Goal: Communication & Community: Answer question/provide support

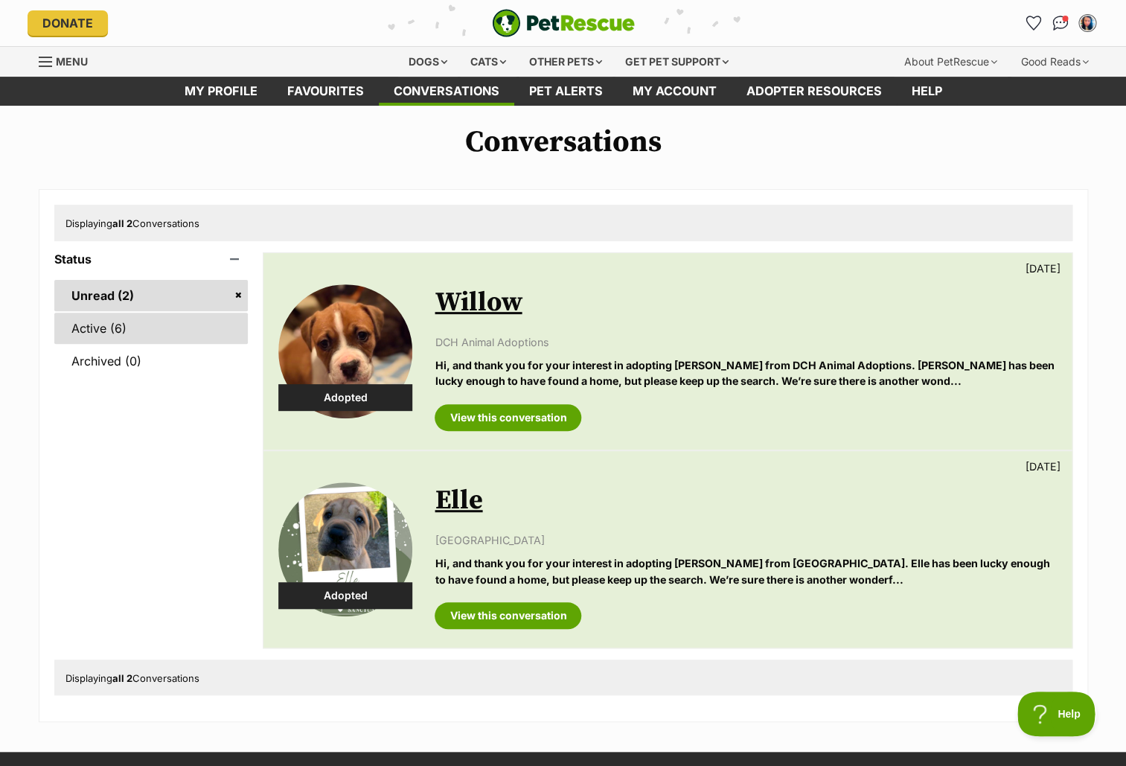
click at [105, 332] on link "Active (6)" at bounding box center [151, 328] width 194 height 31
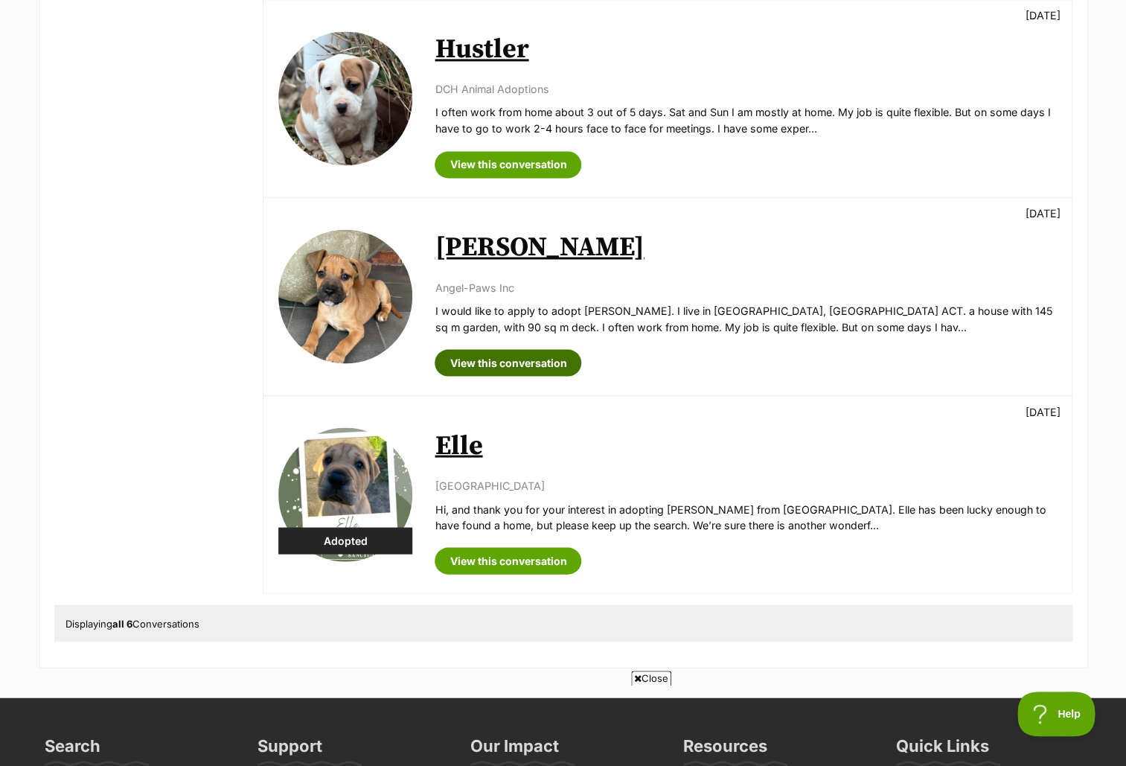
scroll to position [846, 0]
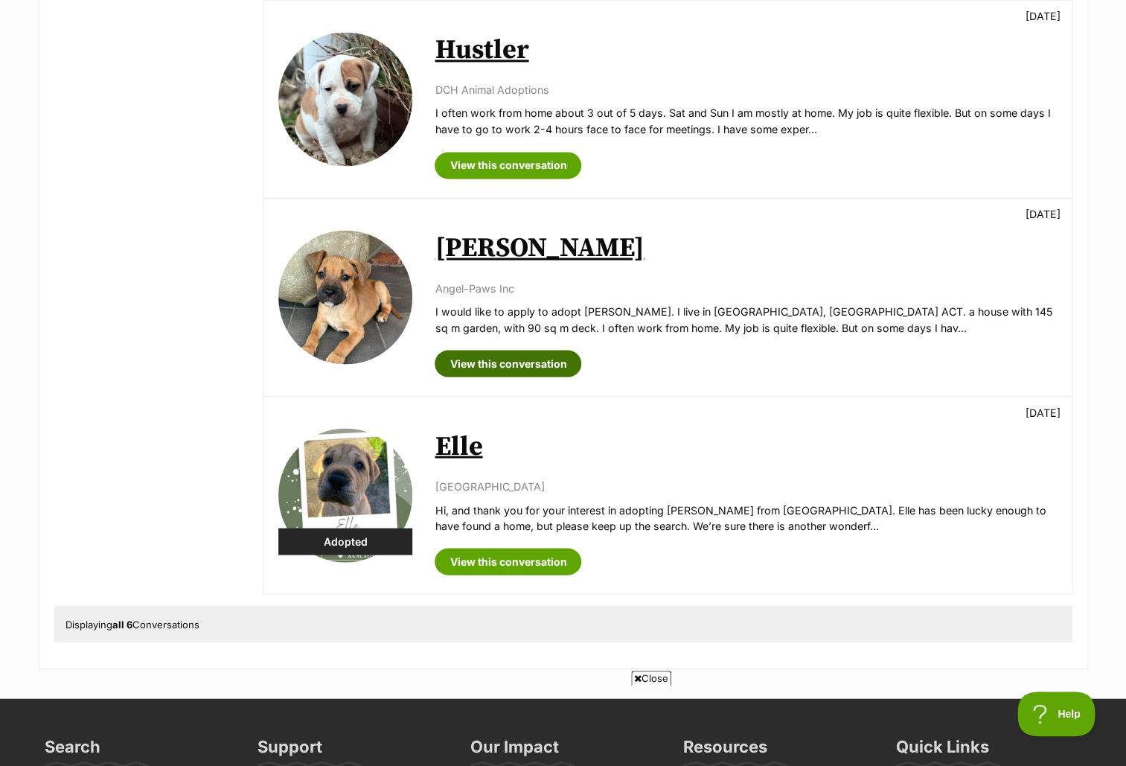
click at [499, 358] on link "View this conversation" at bounding box center [508, 363] width 147 height 27
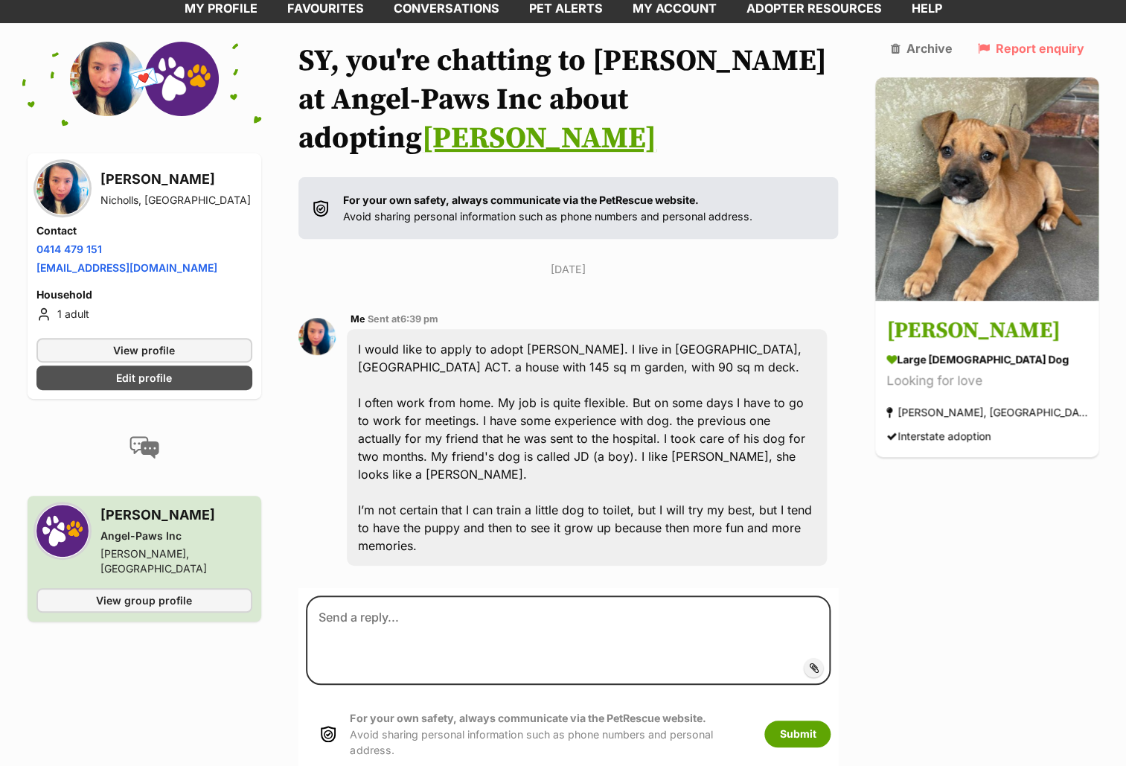
scroll to position [90, 0]
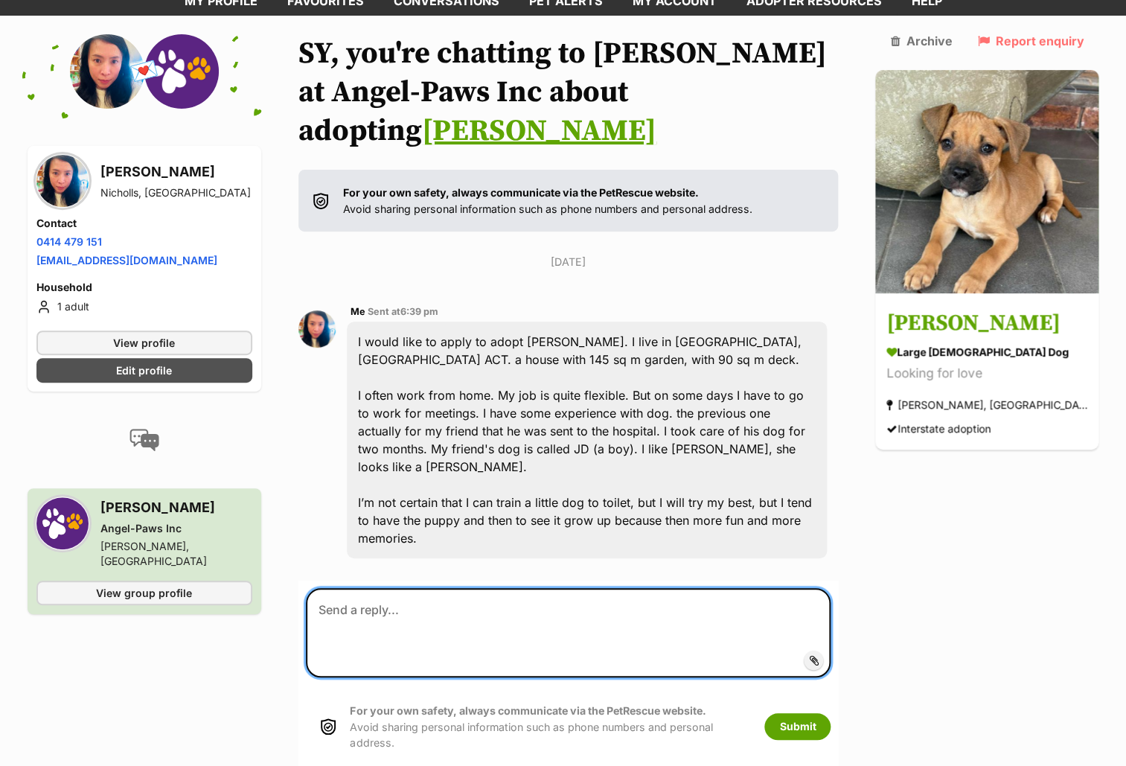
click at [348, 588] on textarea at bounding box center [568, 633] width 525 height 90
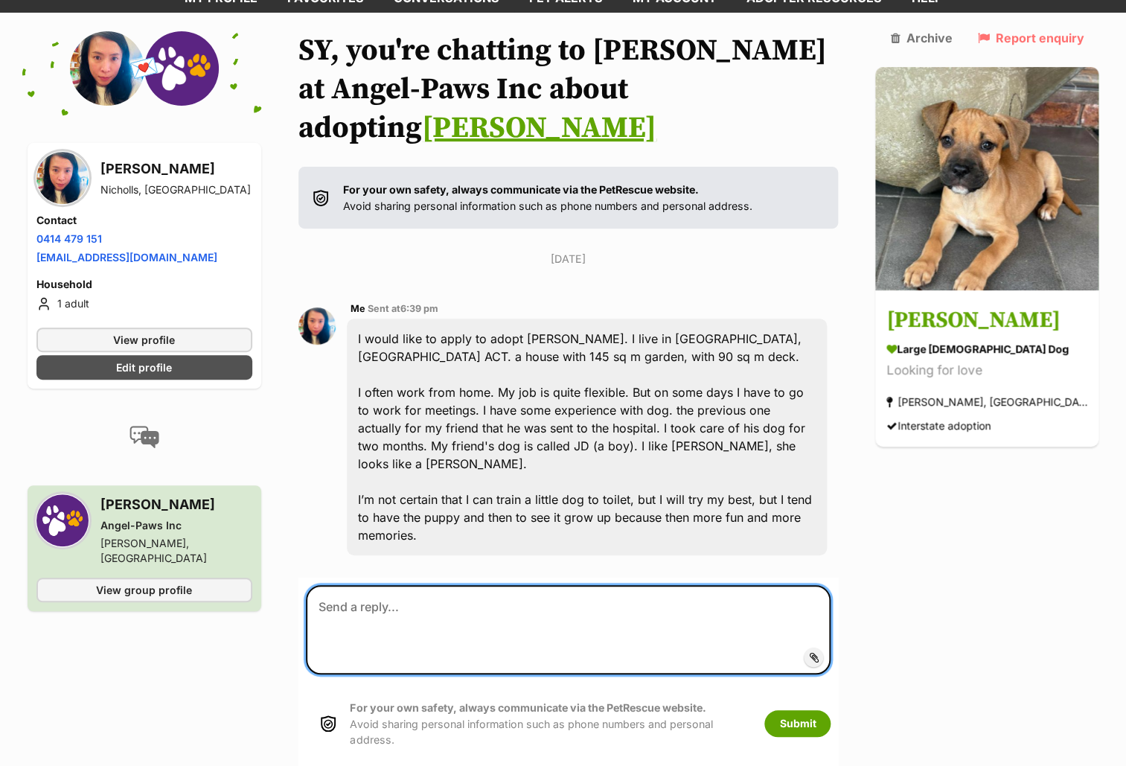
scroll to position [97, 0]
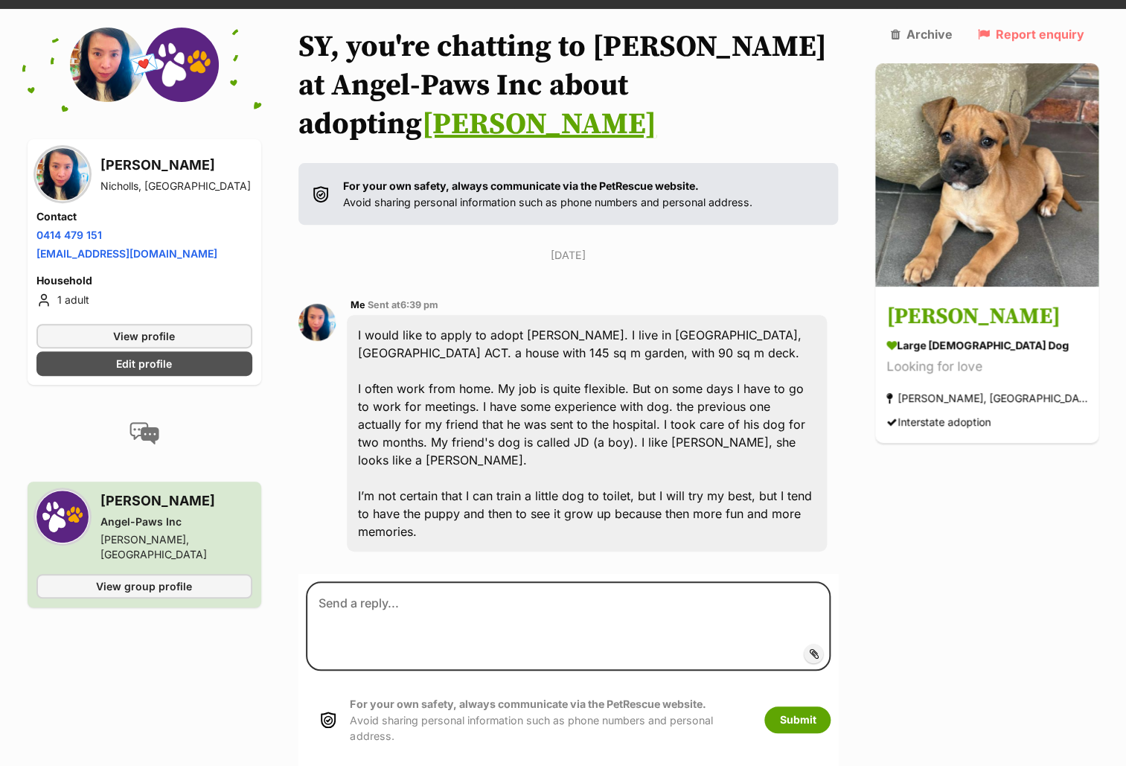
click at [287, 91] on div "Back to all conversations 💌 Conversation participant details SY Ho Nicholls, AC…" at bounding box center [563, 397] width 1094 height 739
